Goal: Transaction & Acquisition: Purchase product/service

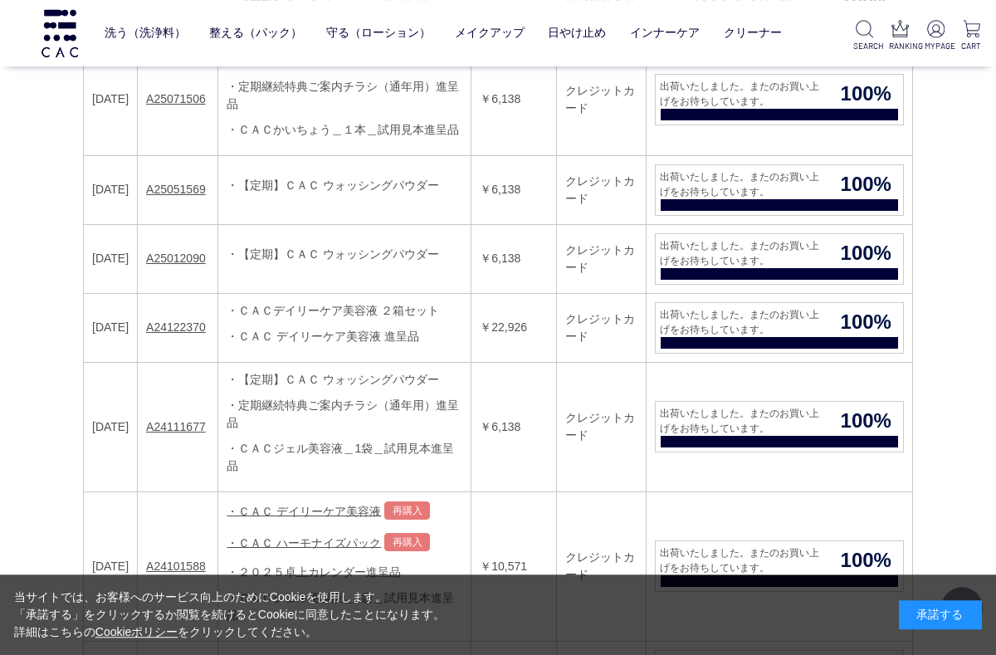
scroll to position [456, 0]
click at [206, 334] on link "A24122370" at bounding box center [176, 326] width 60 height 13
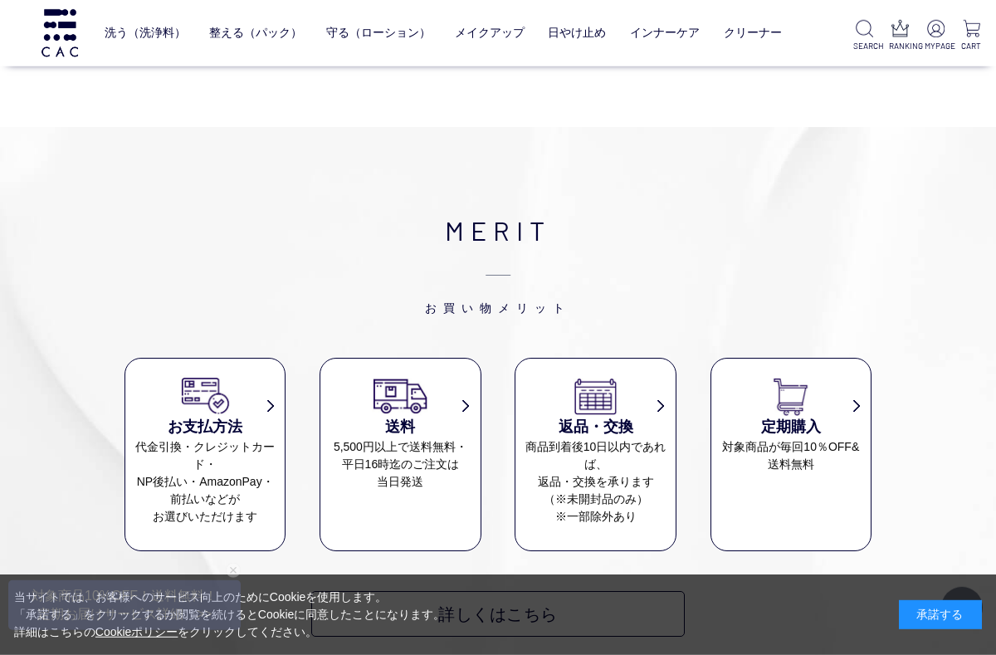
scroll to position [1412, 0]
click at [635, 182] on div "MERIT お買い物メリット お支払方法 代金引換・クレジットカード・ NP後払い・AmazonPay・ 前払いなどが お選びいただけます 送料 5,500円…" at bounding box center [498, 422] width 996 height 592
click at [505, 72] on link "美容液" at bounding box center [497, 67] width 35 height 13
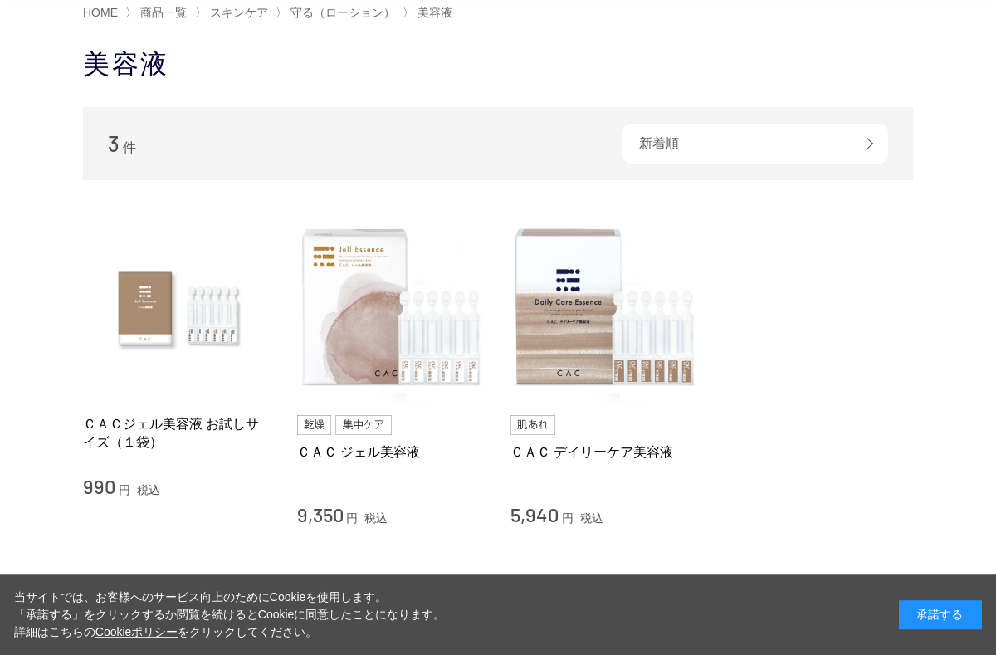
scroll to position [115, 0]
click at [618, 358] on img at bounding box center [604, 307] width 189 height 189
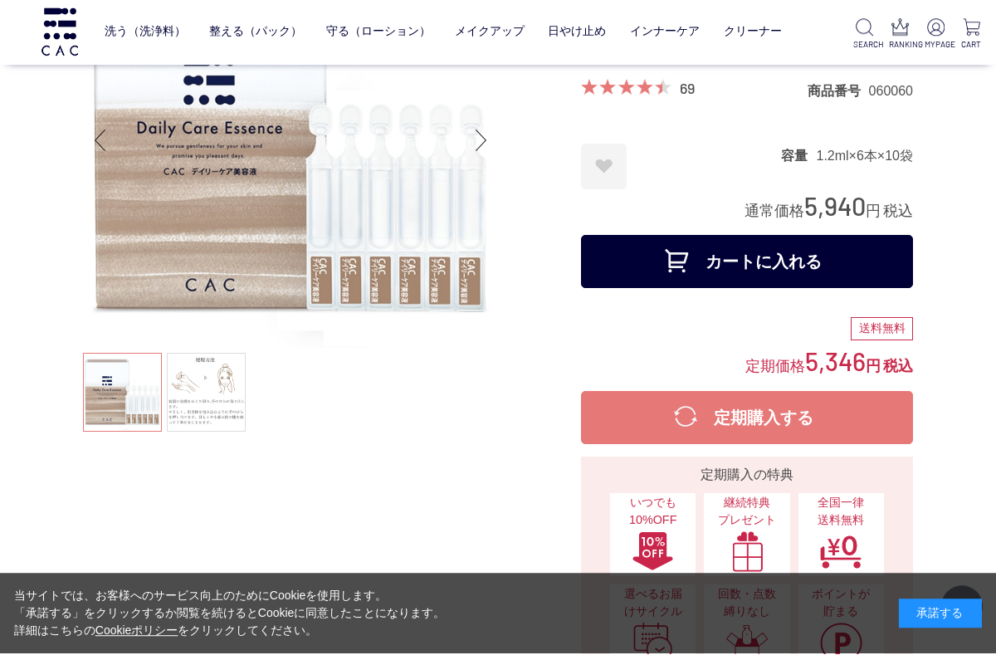
scroll to position [129, 0]
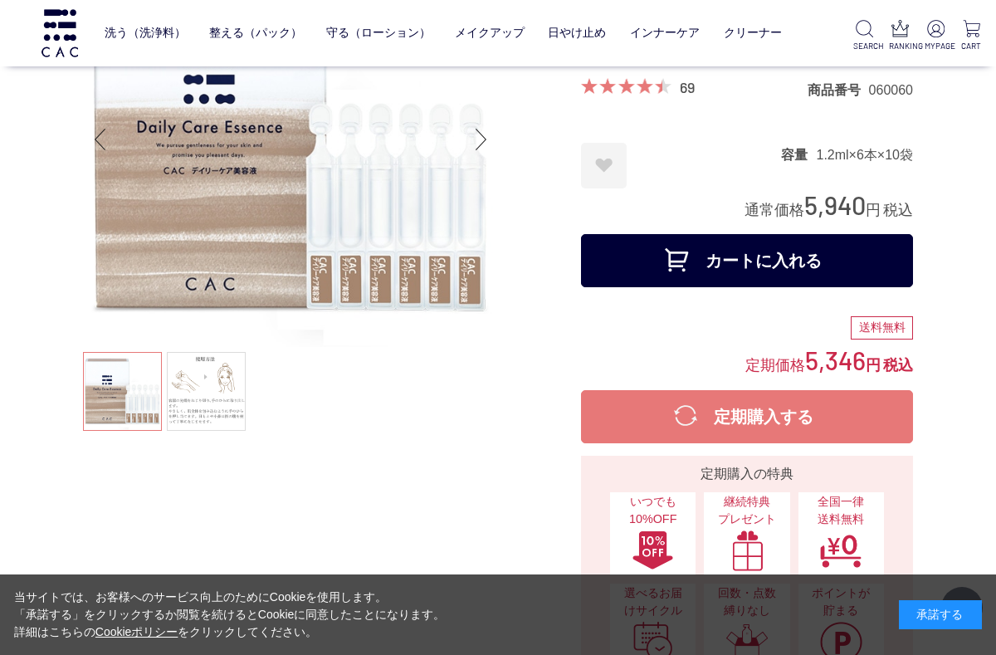
click at [851, 251] on button "カートに入れる" at bounding box center [747, 260] width 332 height 53
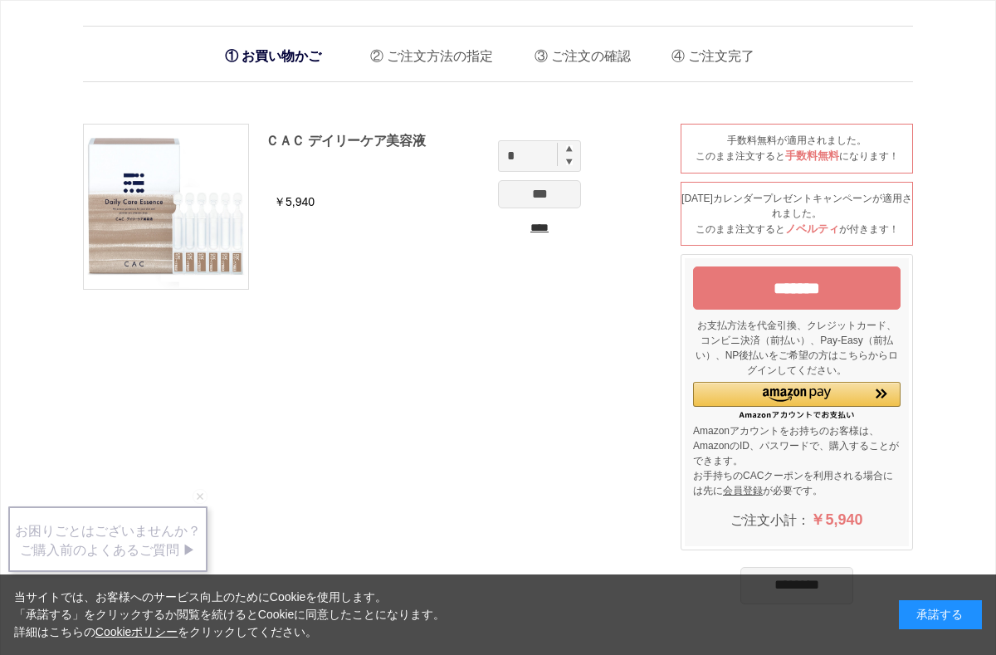
click at [826, 296] on input "*******" at bounding box center [796, 287] width 207 height 43
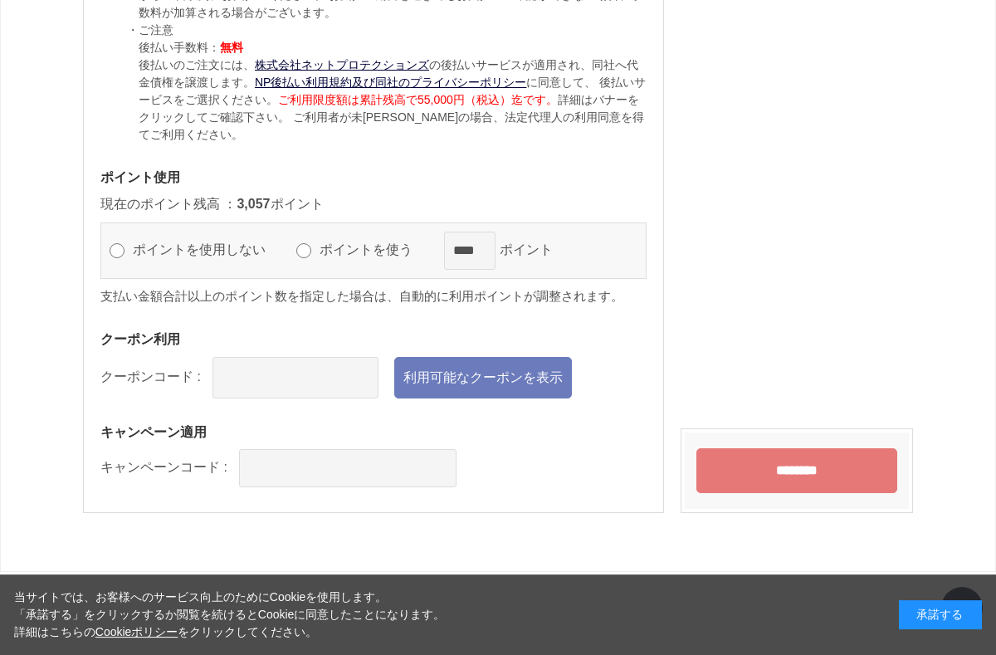
scroll to position [1849, 0]
click at [835, 450] on input "********" at bounding box center [796, 470] width 201 height 45
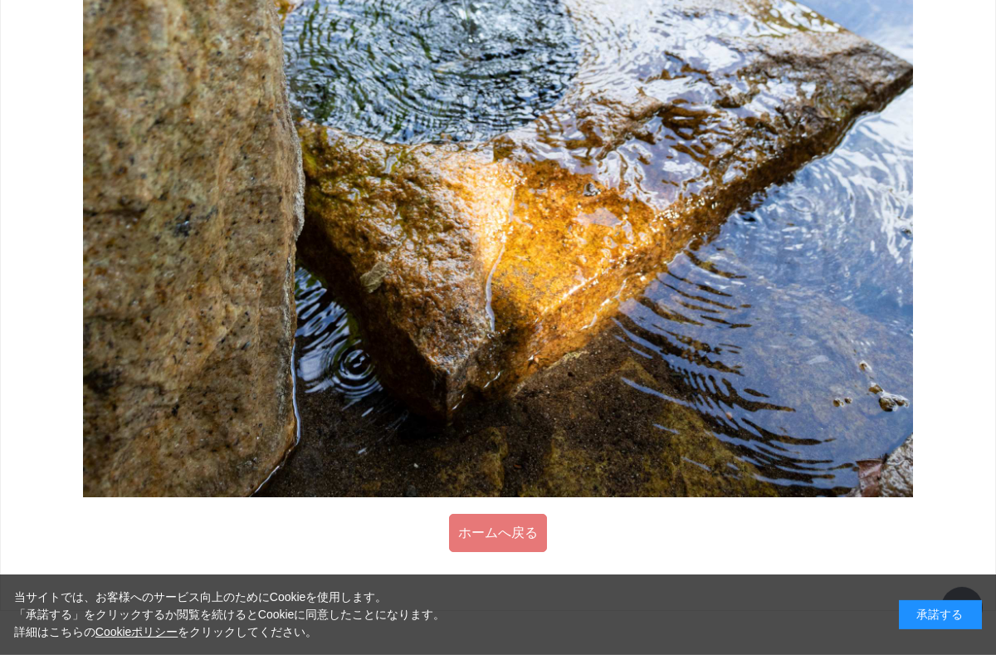
scroll to position [1538, 0]
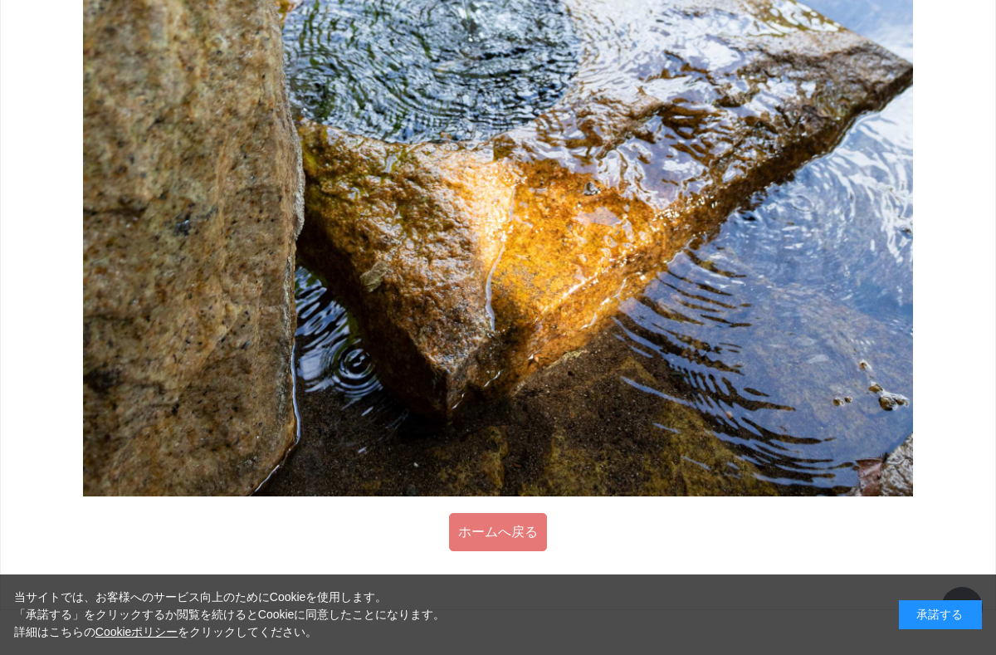
click at [494, 535] on link "ホームへ戻る" at bounding box center [498, 532] width 98 height 38
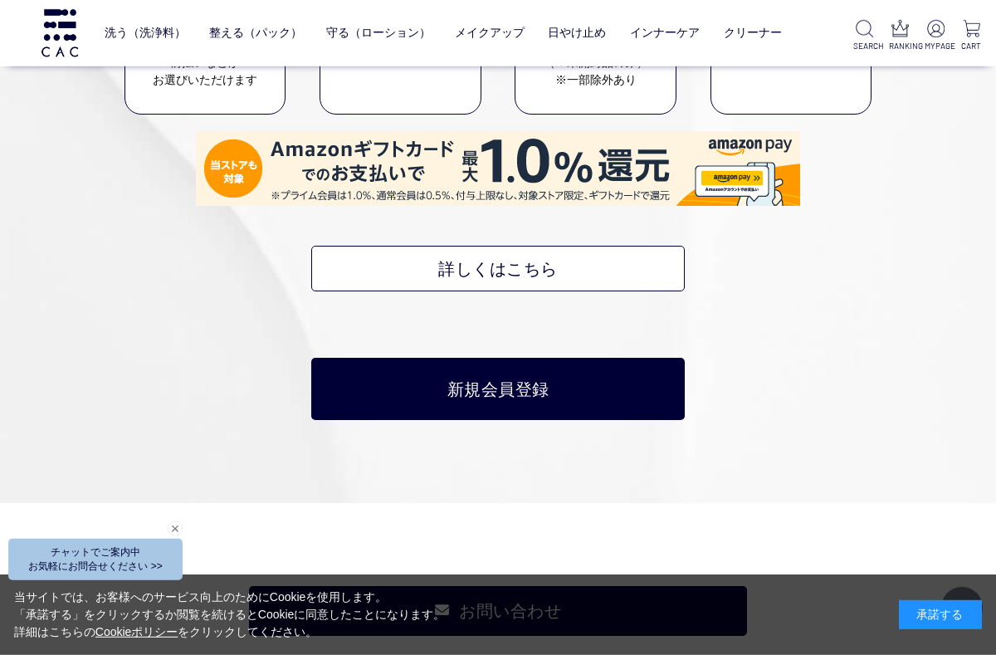
scroll to position [7144, 0]
